Goal: Task Accomplishment & Management: Use online tool/utility

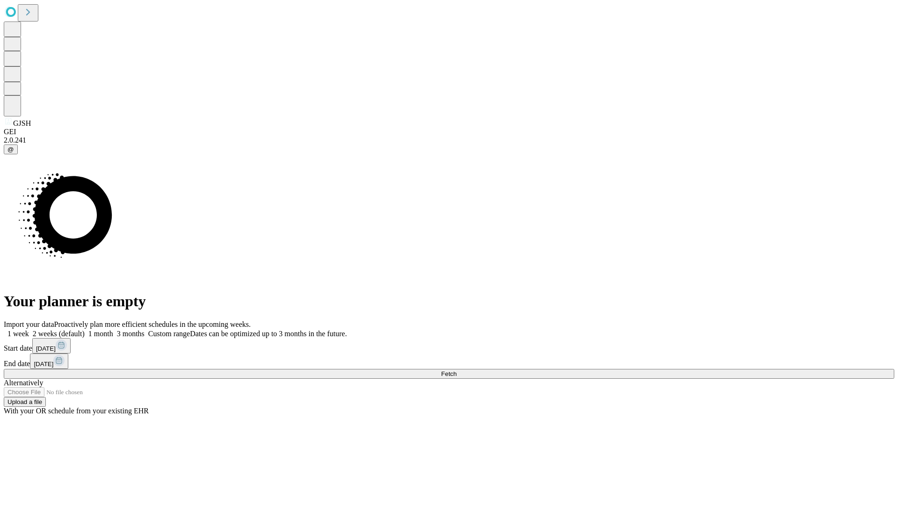
click at [456, 370] on span "Fetch" at bounding box center [448, 373] width 15 height 7
